Goal: Transaction & Acquisition: Subscribe to service/newsletter

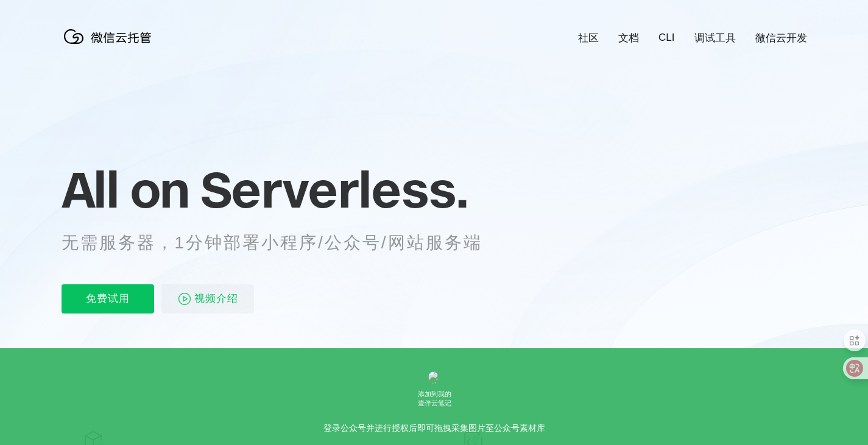
drag, startPoint x: 83, startPoint y: 192, endPoint x: 393, endPoint y: 194, distance: 310.0
click at [401, 193] on p "All on Serverless." at bounding box center [287, 190] width 451 height 54
click at [399, 193] on span "Serverless." at bounding box center [333, 189] width 267 height 61
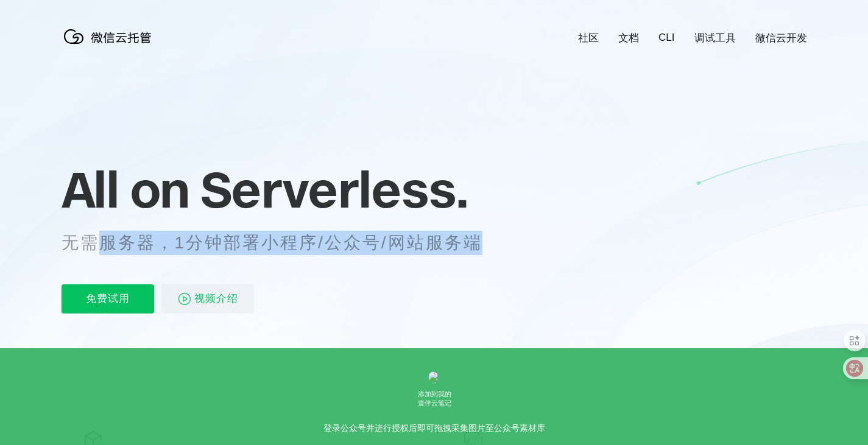
drag, startPoint x: 93, startPoint y: 238, endPoint x: 484, endPoint y: 242, distance: 391.0
click at [484, 242] on p "无需服务器，1分钟部署小程序/公众号/网站服务端" at bounding box center [283, 243] width 443 height 24
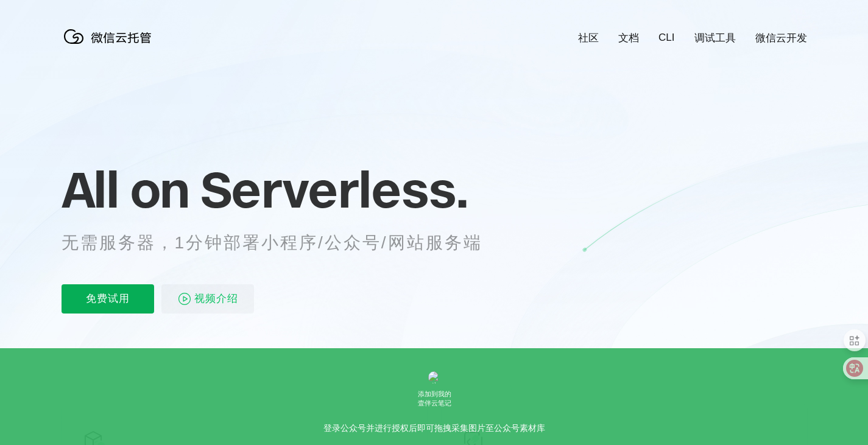
click at [97, 294] on p "免费试用" at bounding box center [108, 298] width 93 height 29
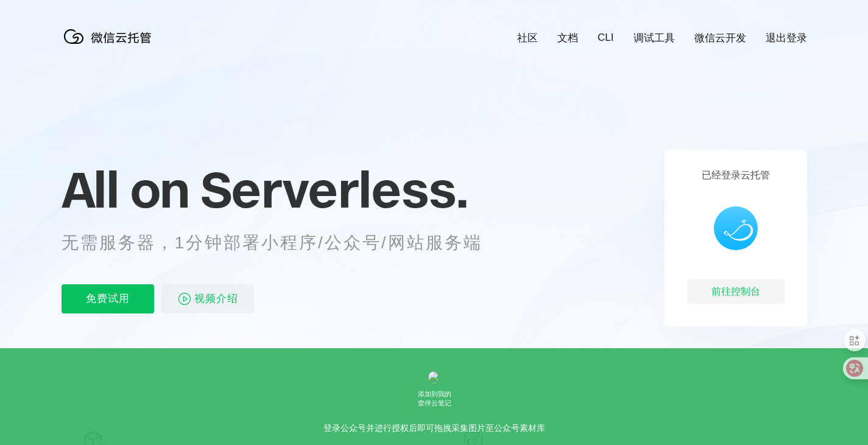
scroll to position [0, 1171]
